Goal: Information Seeking & Learning: Learn about a topic

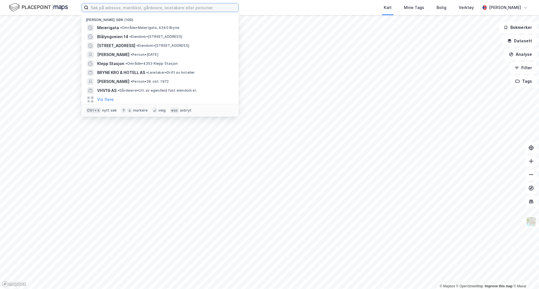
click at [120, 10] on input at bounding box center [163, 7] width 150 height 8
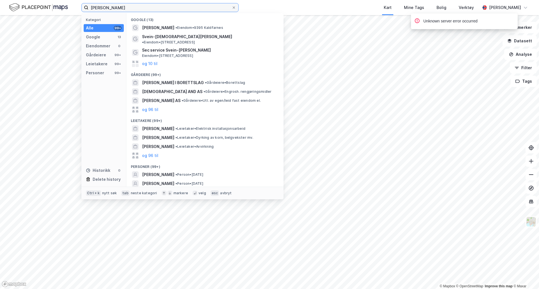
click at [155, 8] on input "[PERSON_NAME]" at bounding box center [159, 7] width 143 height 8
type input "svein"
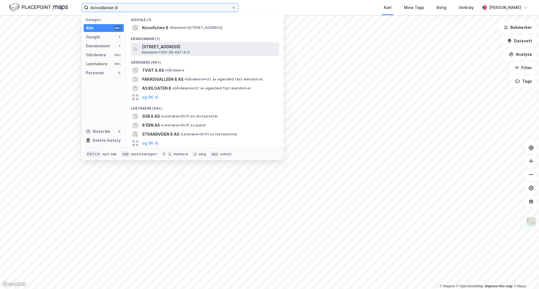
type input "kvivollstien 8"
click at [184, 49] on span "[STREET_ADDRESS]" at bounding box center [209, 47] width 135 height 7
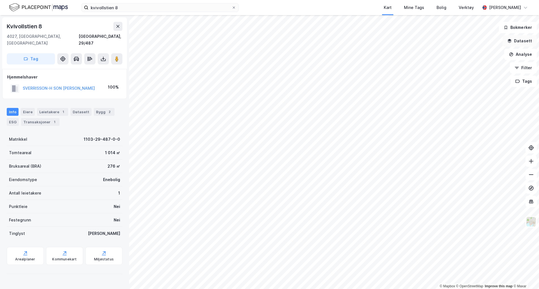
click at [529, 42] on button "Datasett" at bounding box center [519, 40] width 34 height 11
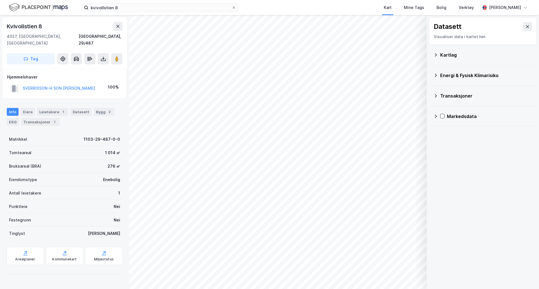
click at [433, 53] on div "Kartlag" at bounding box center [483, 55] width 108 height 20
click at [435, 54] on icon at bounding box center [435, 55] width 4 height 4
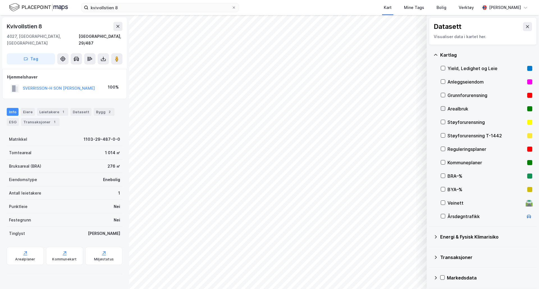
click at [442, 108] on icon at bounding box center [443, 109] width 4 height 4
click at [442, 149] on icon at bounding box center [443, 149] width 4 height 4
click at [523, 27] on button at bounding box center [527, 26] width 9 height 9
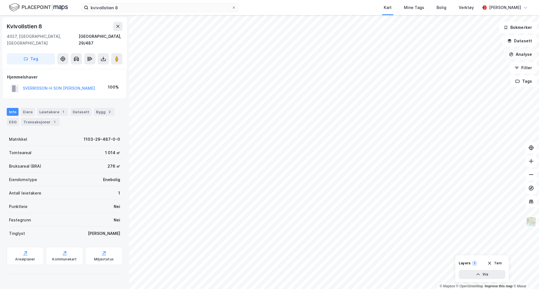
click at [527, 55] on button "Analyse" at bounding box center [520, 54] width 33 height 11
click at [482, 58] on div "Mål avstand" at bounding box center [468, 54] width 65 height 9
click at [528, 52] on button "Analyse" at bounding box center [520, 54] width 33 height 11
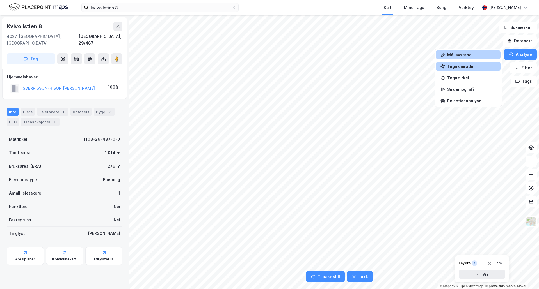
click at [483, 65] on div "Tegn område" at bounding box center [471, 66] width 49 height 5
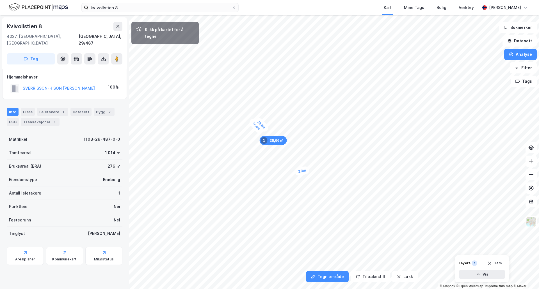
click at [307, 170] on div "2,3m" at bounding box center [302, 171] width 16 height 10
click at [312, 168] on div "1,2m" at bounding box center [310, 169] width 16 height 13
